Goal: Understand process/instructions: Learn how to perform a task or action

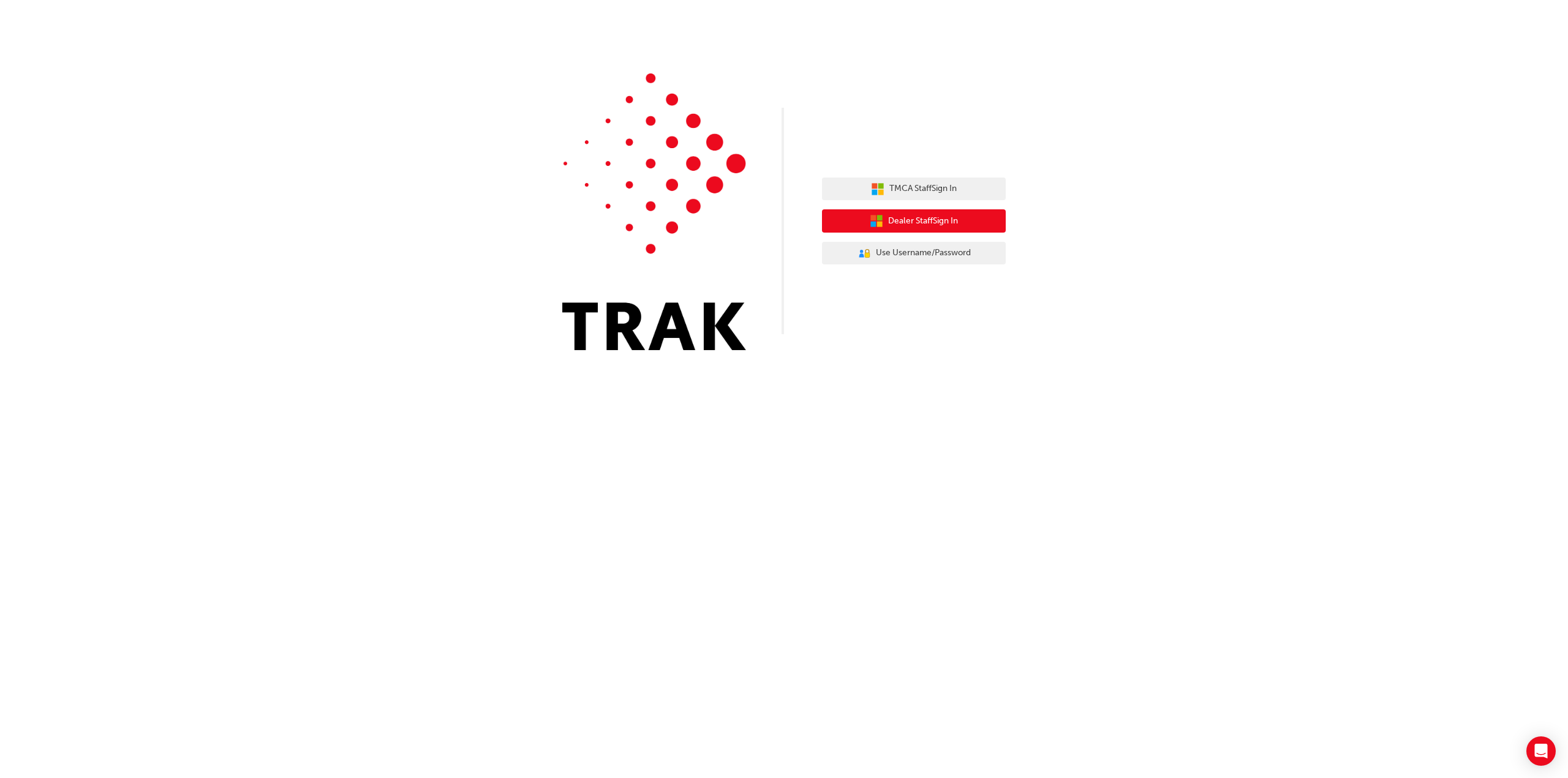
click at [932, 220] on span "Dealer Staff Sign In" at bounding box center [923, 222] width 70 height 14
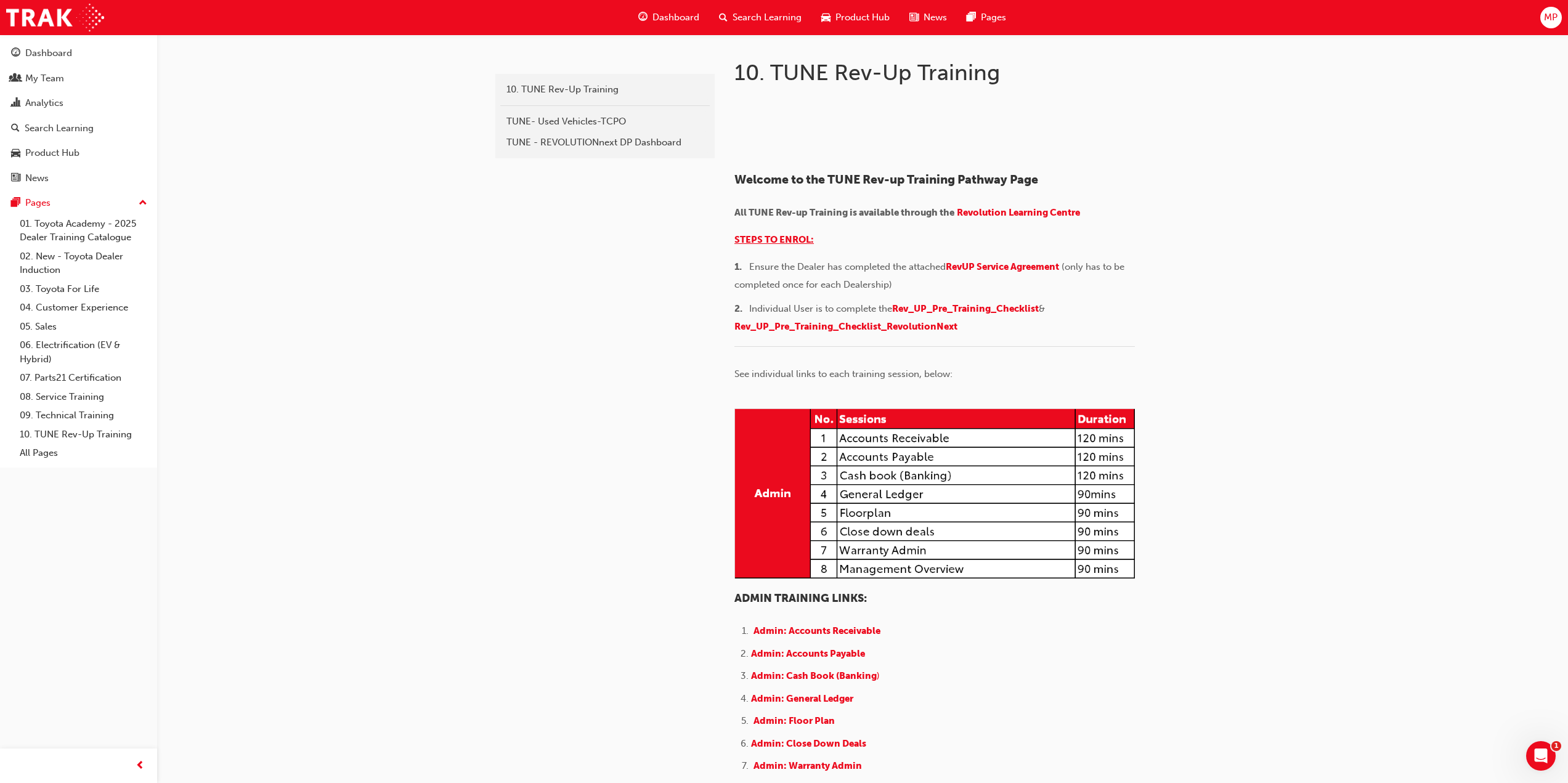
click at [769, 245] on span "STEPS TO ENROL:" at bounding box center [774, 239] width 79 height 11
